Goal: Find specific page/section: Find specific page/section

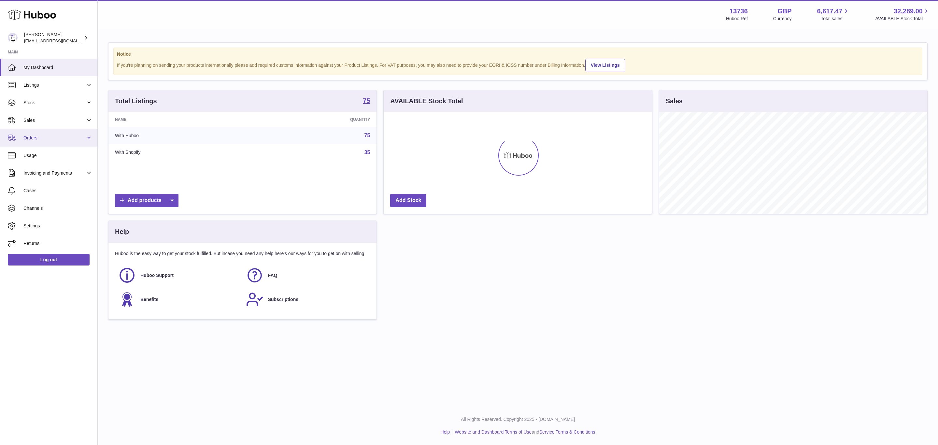
scroll to position [325648, 325482]
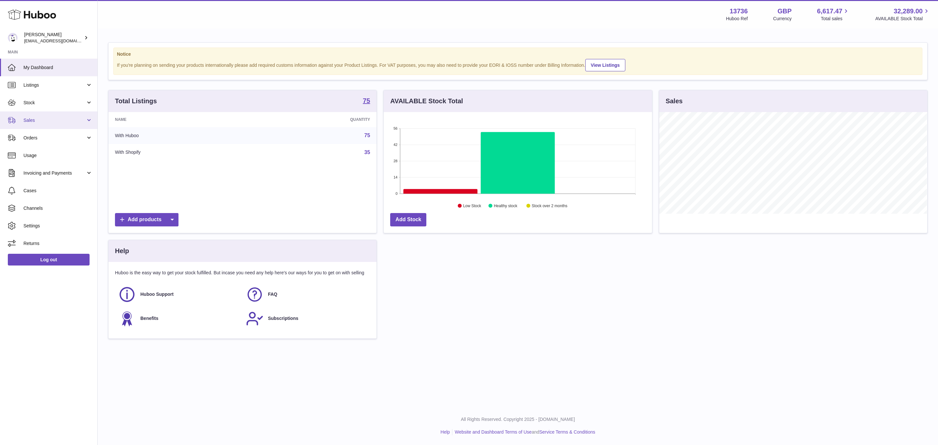
click at [54, 127] on link "Sales" at bounding box center [48, 120] width 97 height 18
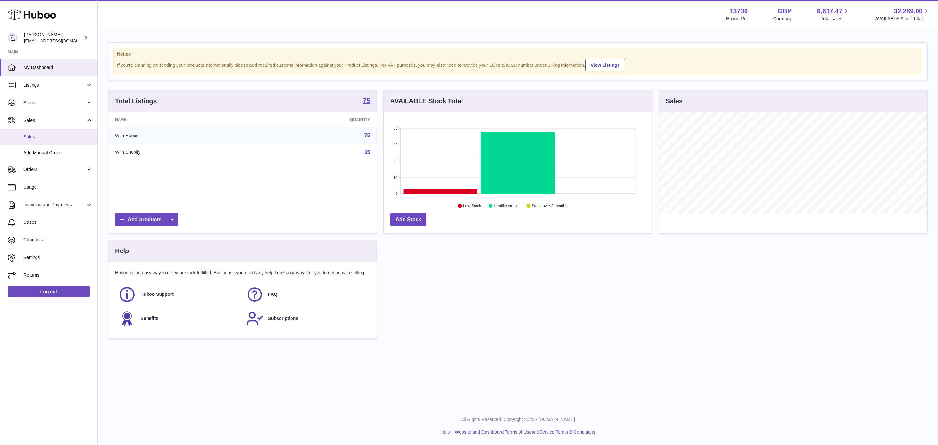
click at [53, 139] on span "Sales" at bounding box center [57, 137] width 69 height 6
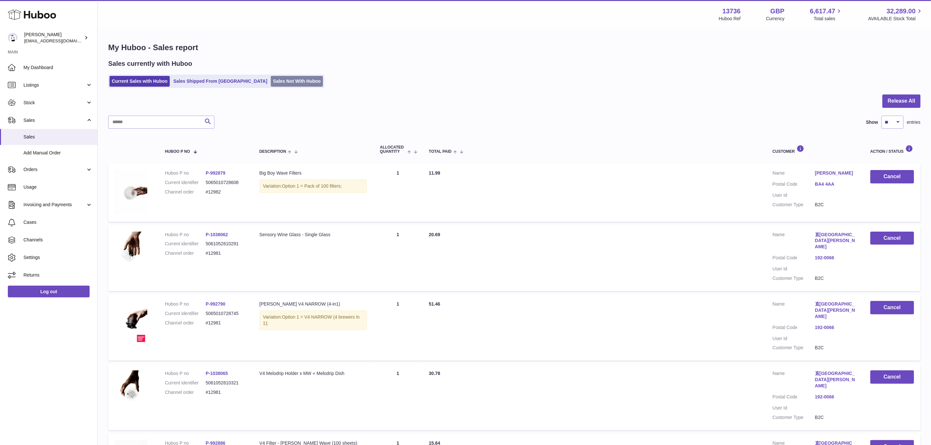
drag, startPoint x: 264, startPoint y: 74, endPoint x: 268, endPoint y: 85, distance: 12.0
click at [264, 75] on div "Sales currently with Huboo Current Sales with Huboo Sales Shipped From [GEOGRAP…" at bounding box center [514, 73] width 812 height 29
click at [271, 86] on link "Sales Not With Huboo" at bounding box center [297, 81] width 52 height 11
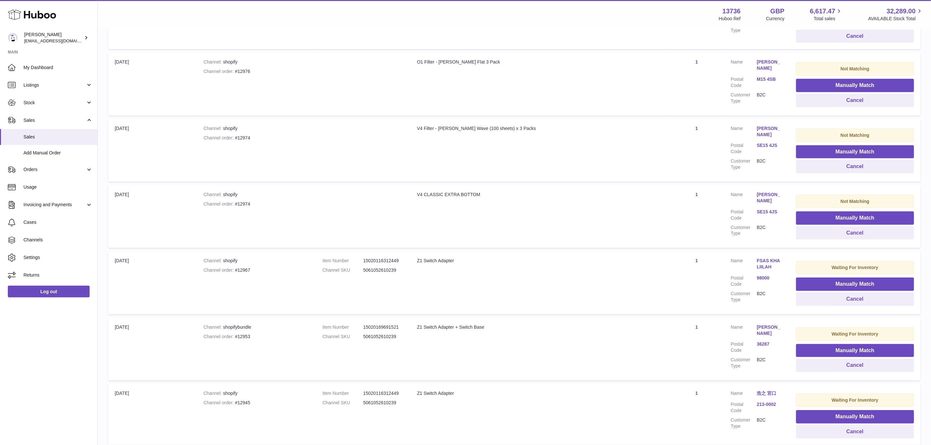
scroll to position [155, 0]
